Goal: Obtain resource: Download file/media

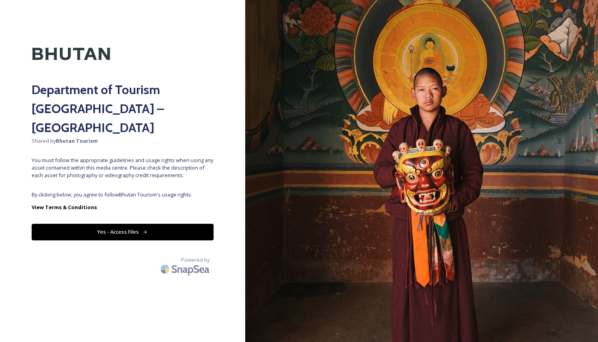
click at [132, 224] on button "Yes - Access Files" at bounding box center [123, 232] width 182 height 16
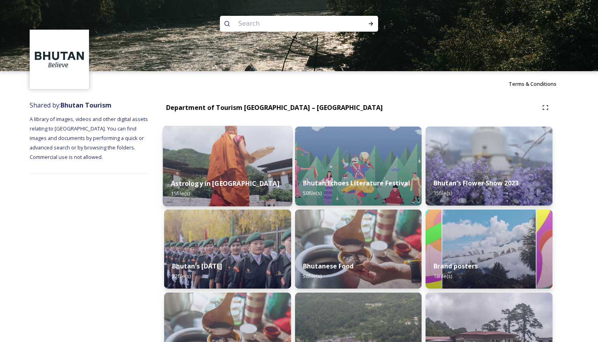
click at [252, 190] on div "Astrology in [GEOGRAPHIC_DATA] 15 file(s)" at bounding box center [227, 188] width 129 height 36
click at [247, 169] on img at bounding box center [227, 166] width 129 height 81
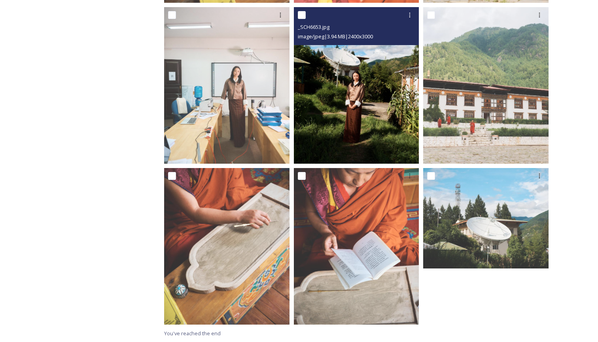
scroll to position [626, 0]
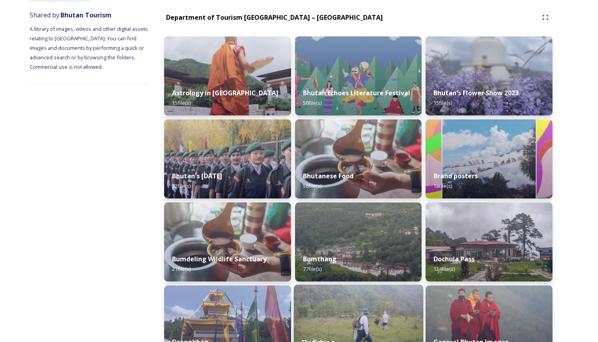
scroll to position [91, 0]
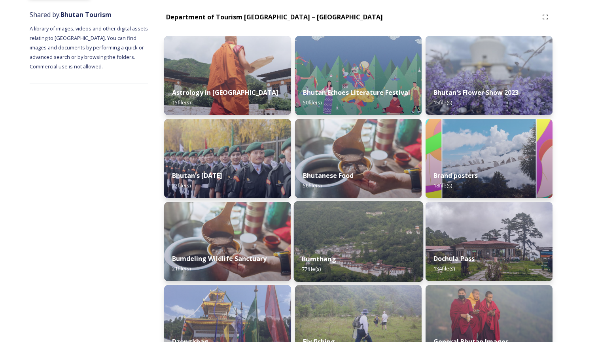
click at [342, 254] on div "Bumthang 77 file(s)" at bounding box center [357, 264] width 129 height 36
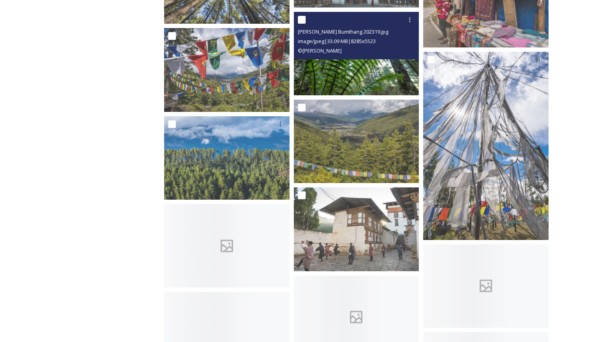
scroll to position [1661, 0]
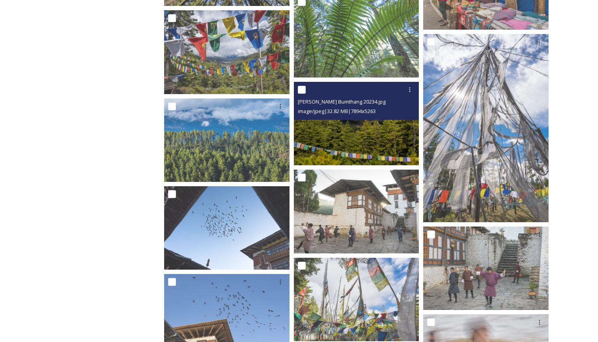
click at [343, 138] on img at bounding box center [356, 123] width 125 height 83
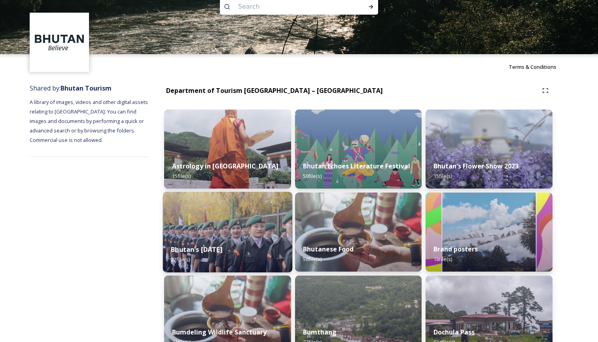
scroll to position [22, 0]
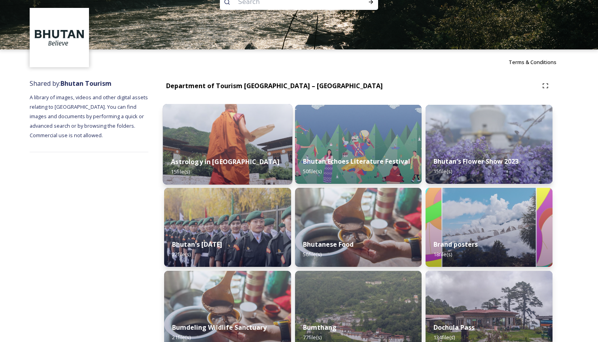
click at [228, 149] on img at bounding box center [227, 144] width 129 height 81
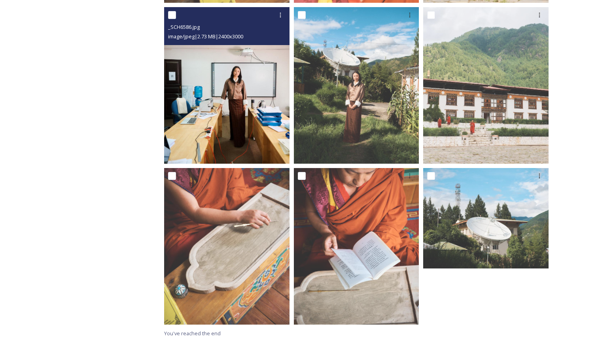
scroll to position [626, 0]
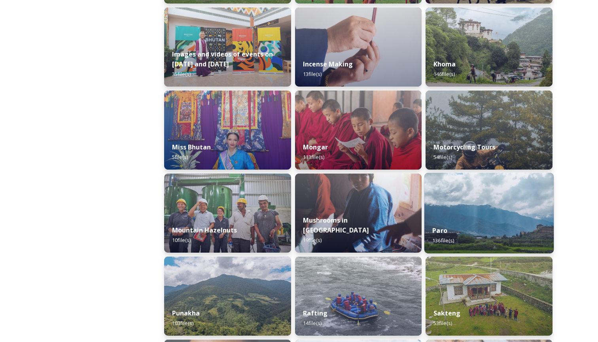
scroll to position [536, 0]
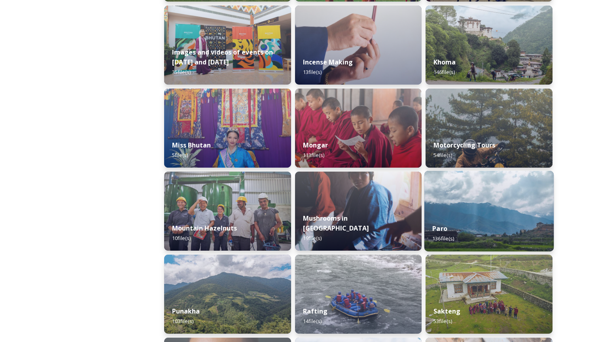
click at [484, 237] on div "Paro 136 file(s)" at bounding box center [488, 233] width 129 height 36
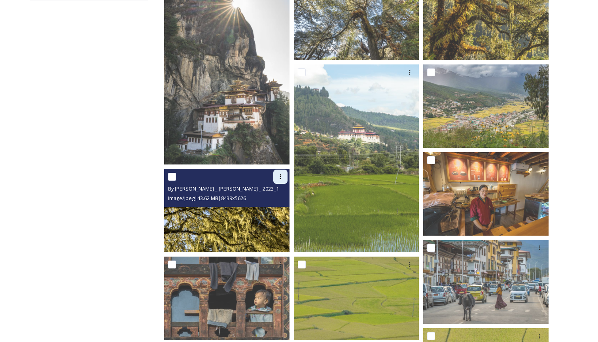
scroll to position [176, 0]
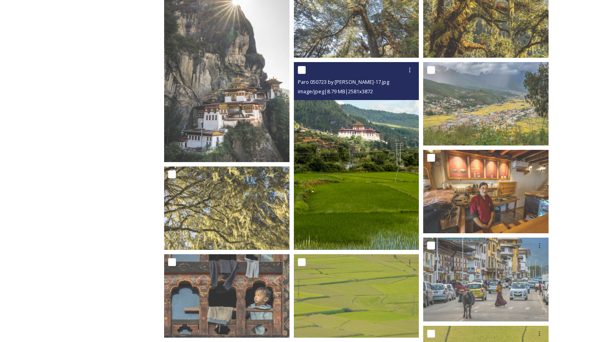
click at [363, 210] on img at bounding box center [356, 156] width 125 height 188
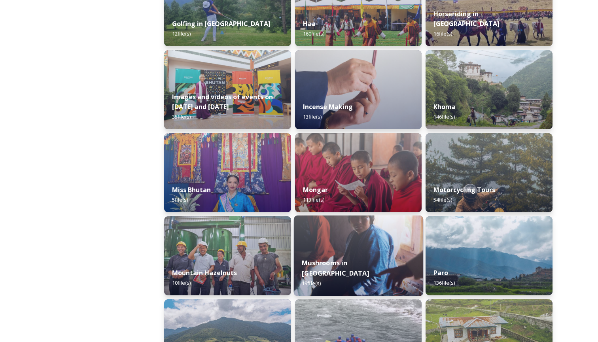
scroll to position [493, 0]
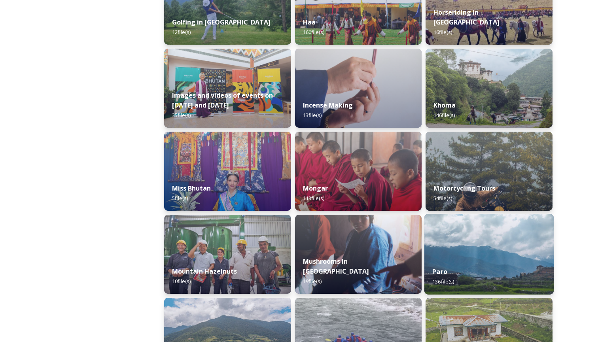
click at [487, 281] on div "Paro 136 file(s)" at bounding box center [488, 277] width 129 height 36
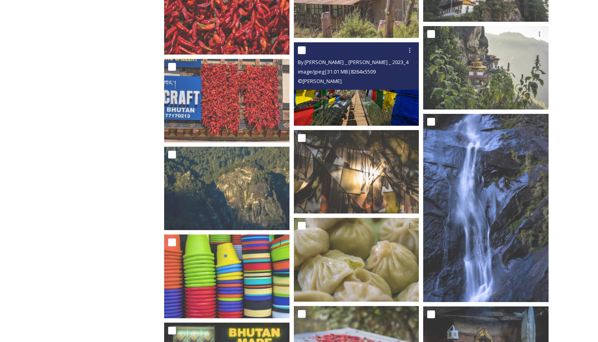
scroll to position [1460, 0]
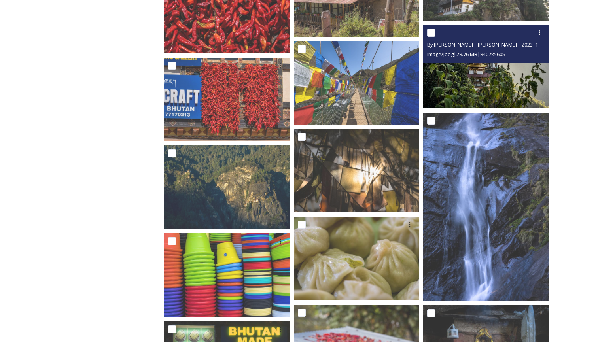
click at [466, 100] on img at bounding box center [485, 66] width 125 height 83
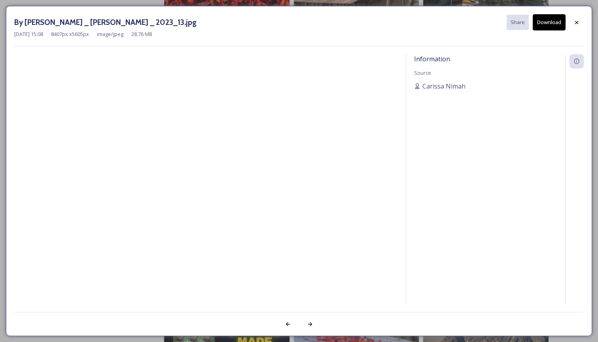
scroll to position [1436, 0]
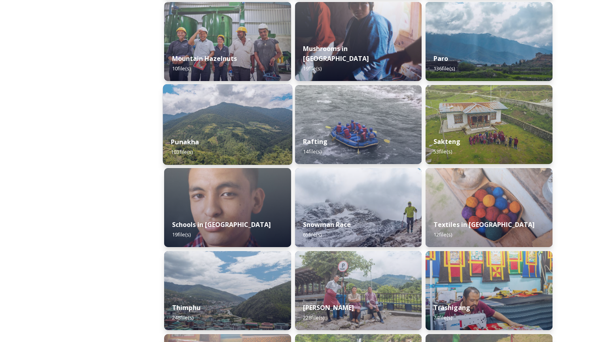
scroll to position [712, 0]
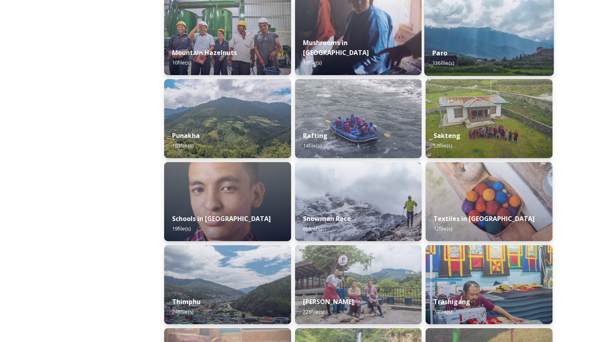
click at [460, 57] on div "Paro 136 file(s)" at bounding box center [488, 58] width 129 height 36
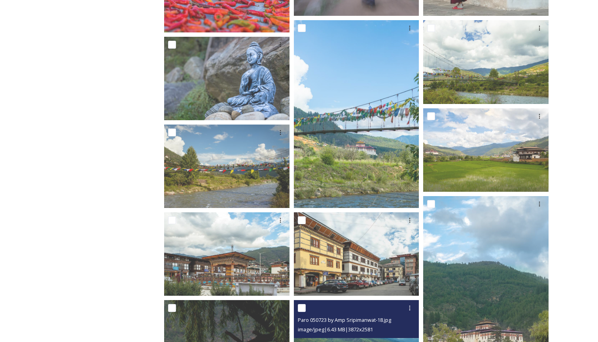
scroll to position [2290, 0]
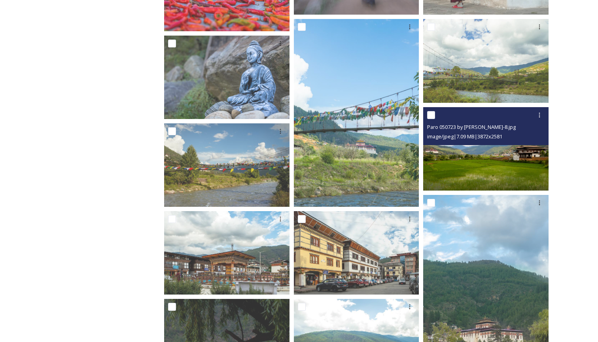
click at [482, 177] on img at bounding box center [485, 148] width 125 height 83
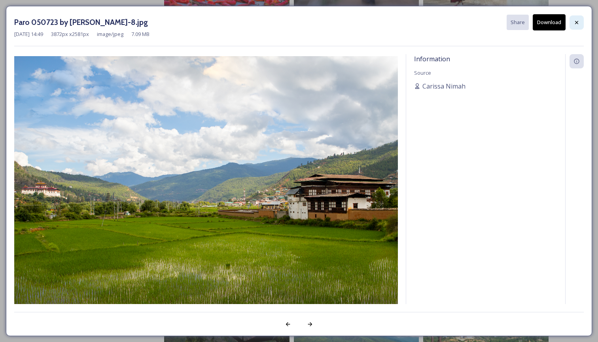
click at [578, 21] on icon at bounding box center [576, 22] width 6 height 6
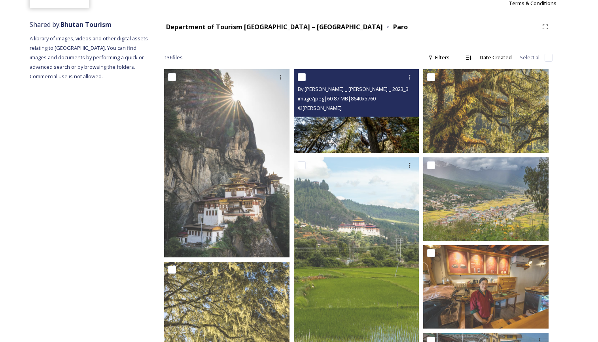
scroll to position [122, 0]
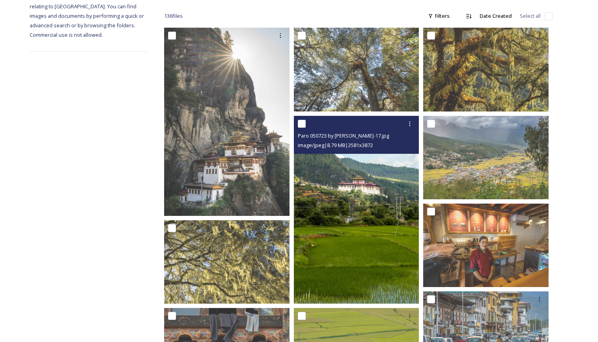
click at [378, 204] on img at bounding box center [356, 210] width 125 height 188
